Goal: Information Seeking & Learning: Check status

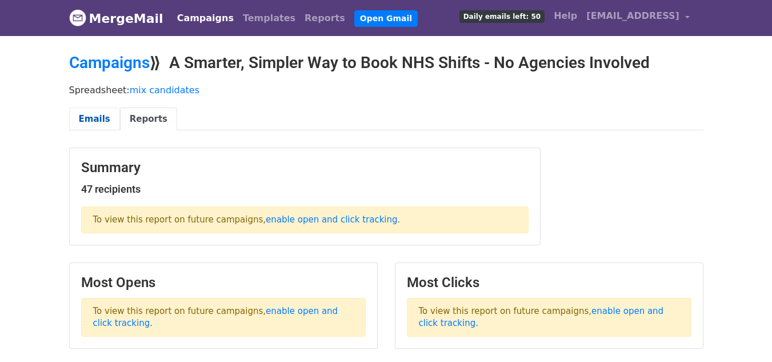
click at [97, 117] on link "Emails" at bounding box center [94, 118] width 51 height 23
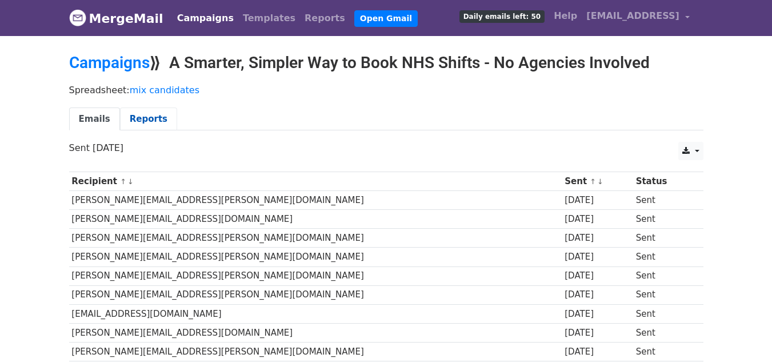
click at [146, 118] on link "Reports" at bounding box center [148, 118] width 57 height 23
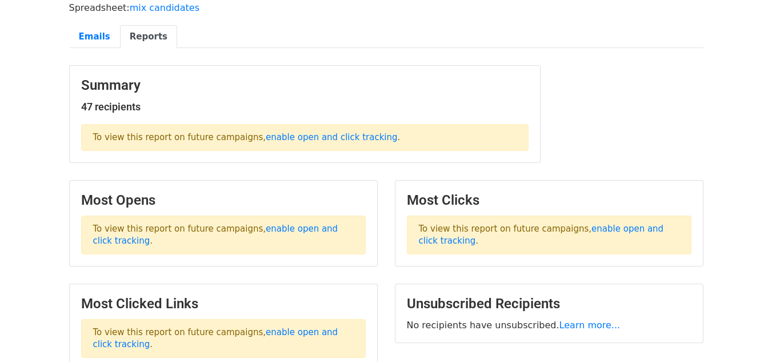
scroll to position [85, 0]
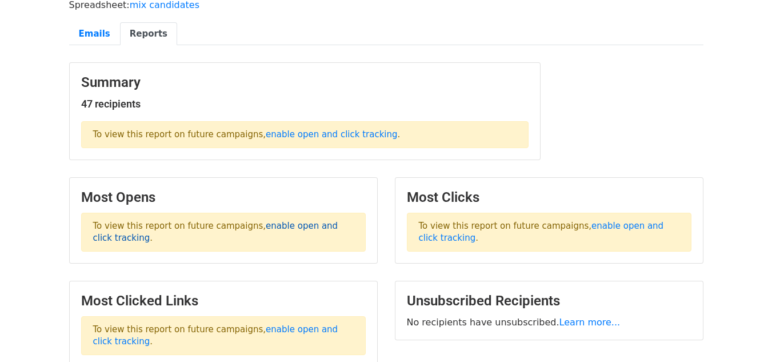
click at [292, 221] on link "enable open and click tracking" at bounding box center [215, 232] width 245 height 22
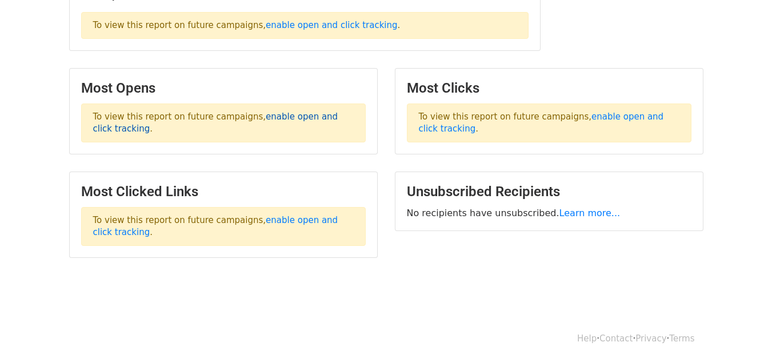
click at [285, 116] on link "enable open and click tracking" at bounding box center [215, 122] width 245 height 22
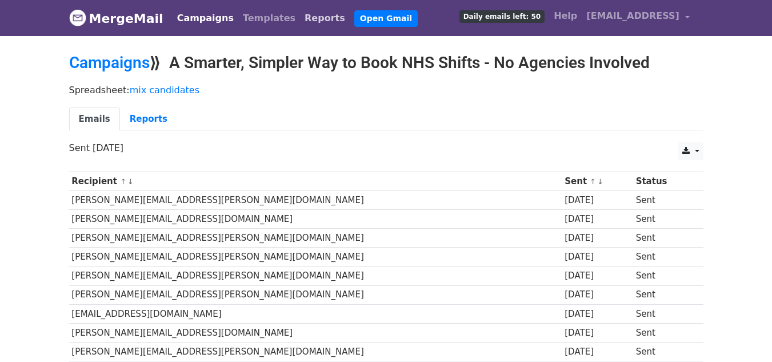
click at [300, 22] on link "Reports" at bounding box center [325, 18] width 50 height 23
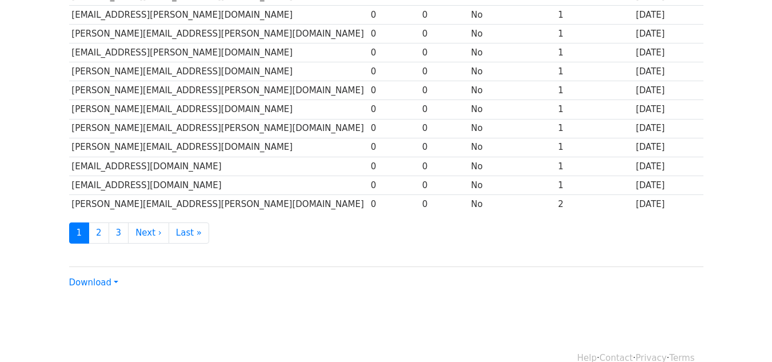
scroll to position [550, 0]
click at [138, 233] on link "Next ›" at bounding box center [148, 232] width 41 height 21
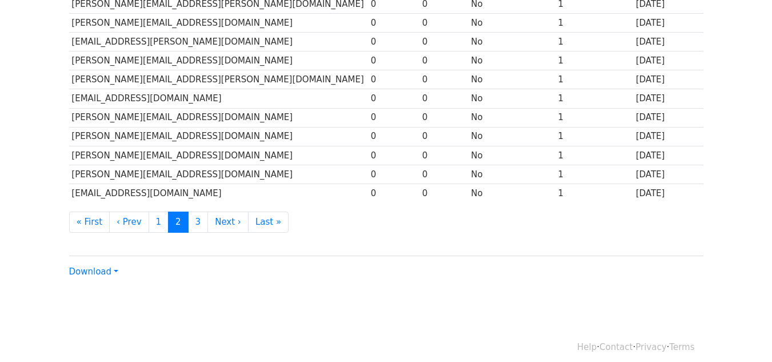
scroll to position [561, 0]
click at [217, 223] on link "Next ›" at bounding box center [227, 221] width 41 height 21
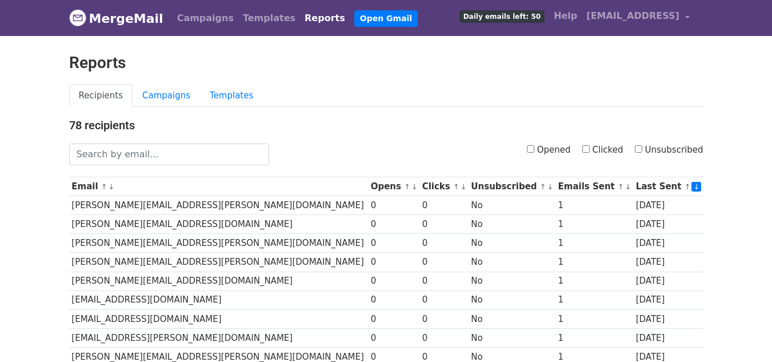
click at [541, 151] on label "Opened" at bounding box center [549, 149] width 44 height 13
click at [534, 151] on input "Opened" at bounding box center [530, 148] width 7 height 7
checkbox input "true"
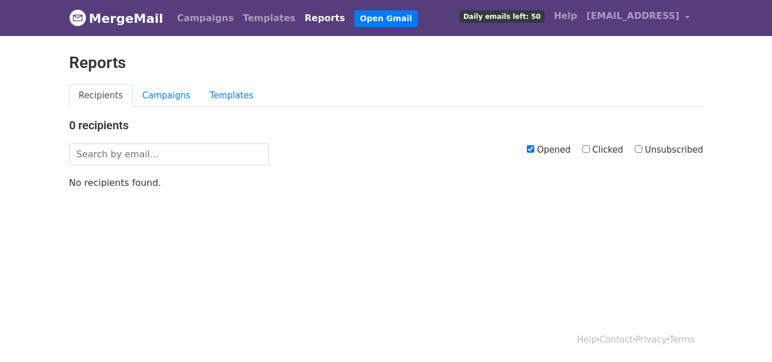
click at [541, 149] on label "Opened" at bounding box center [549, 149] width 44 height 13
click at [534, 149] on input "Opened" at bounding box center [530, 148] width 7 height 7
checkbox input "false"
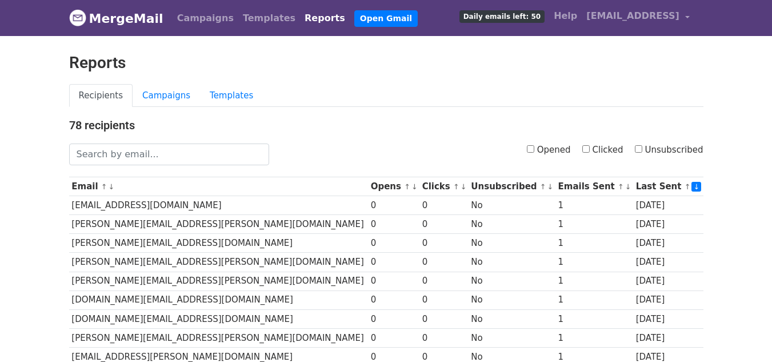
click at [589, 150] on input "Clicked" at bounding box center [585, 148] width 7 height 7
checkbox input "true"
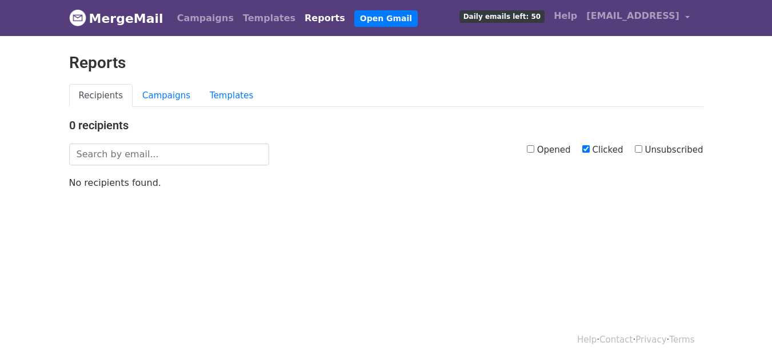
click at [533, 149] on div "Opened Clicked Unsubscribed" at bounding box center [495, 154] width 434 height 22
click at [590, 149] on input "Clicked" at bounding box center [585, 148] width 7 height 7
checkbox input "false"
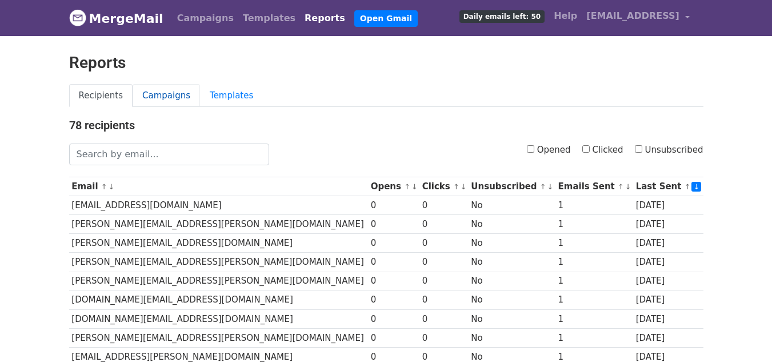
click at [161, 91] on link "Campaigns" at bounding box center [166, 95] width 67 height 23
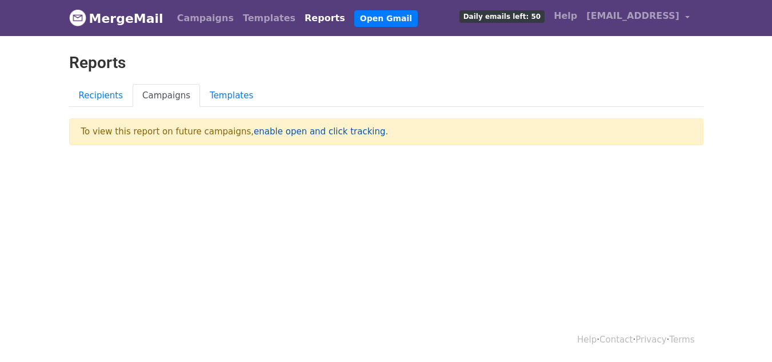
click at [275, 133] on link "enable open and click tracking" at bounding box center [319, 131] width 131 height 10
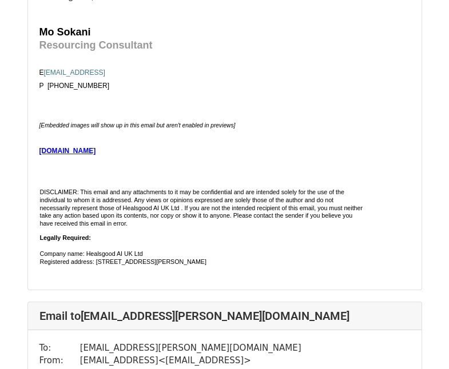
scroll to position [3827, 0]
